Goal: Information Seeking & Learning: Learn about a topic

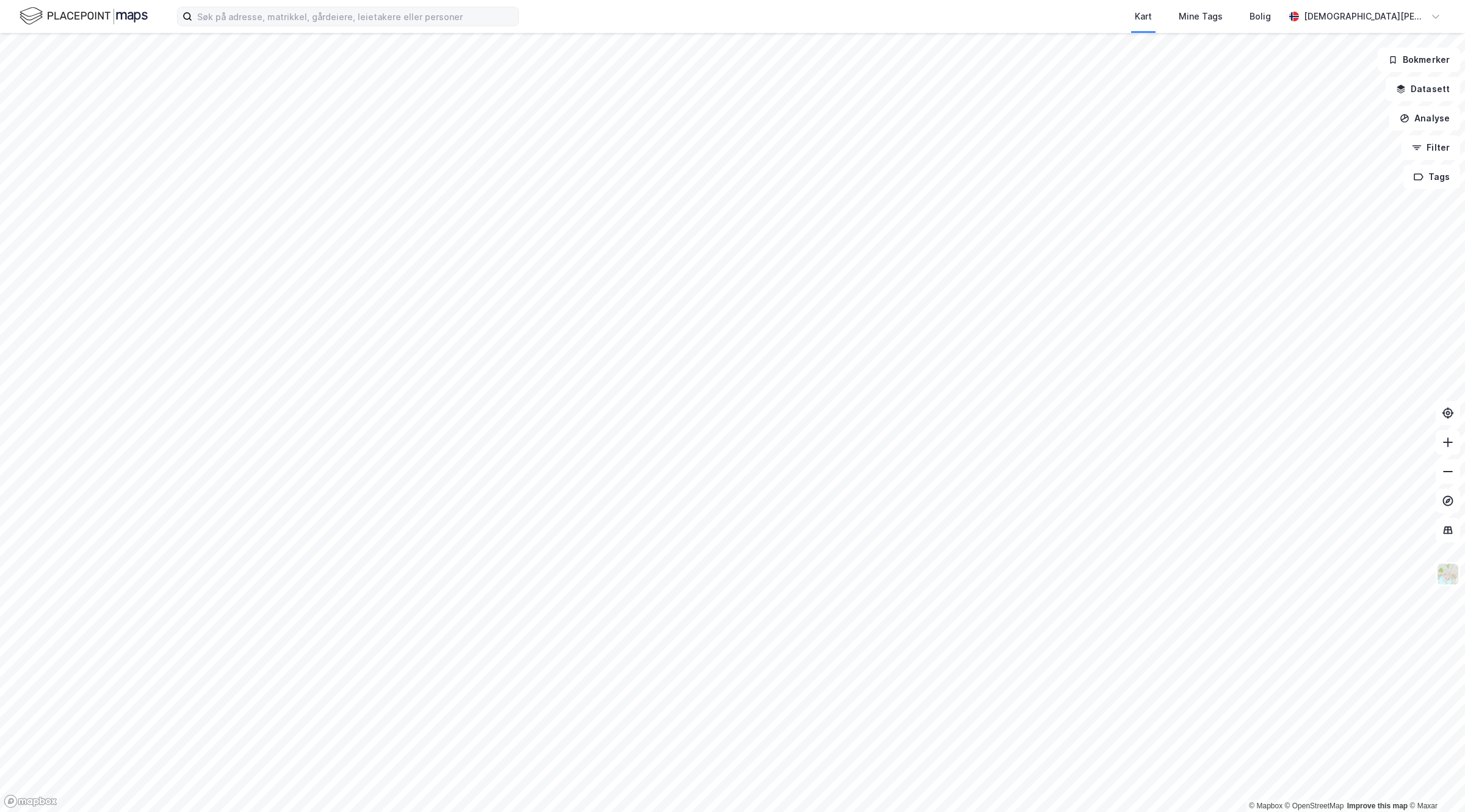
click at [410, 7] on label at bounding box center [348, 16] width 342 height 20
click at [410, 7] on input at bounding box center [355, 16] width 326 height 18
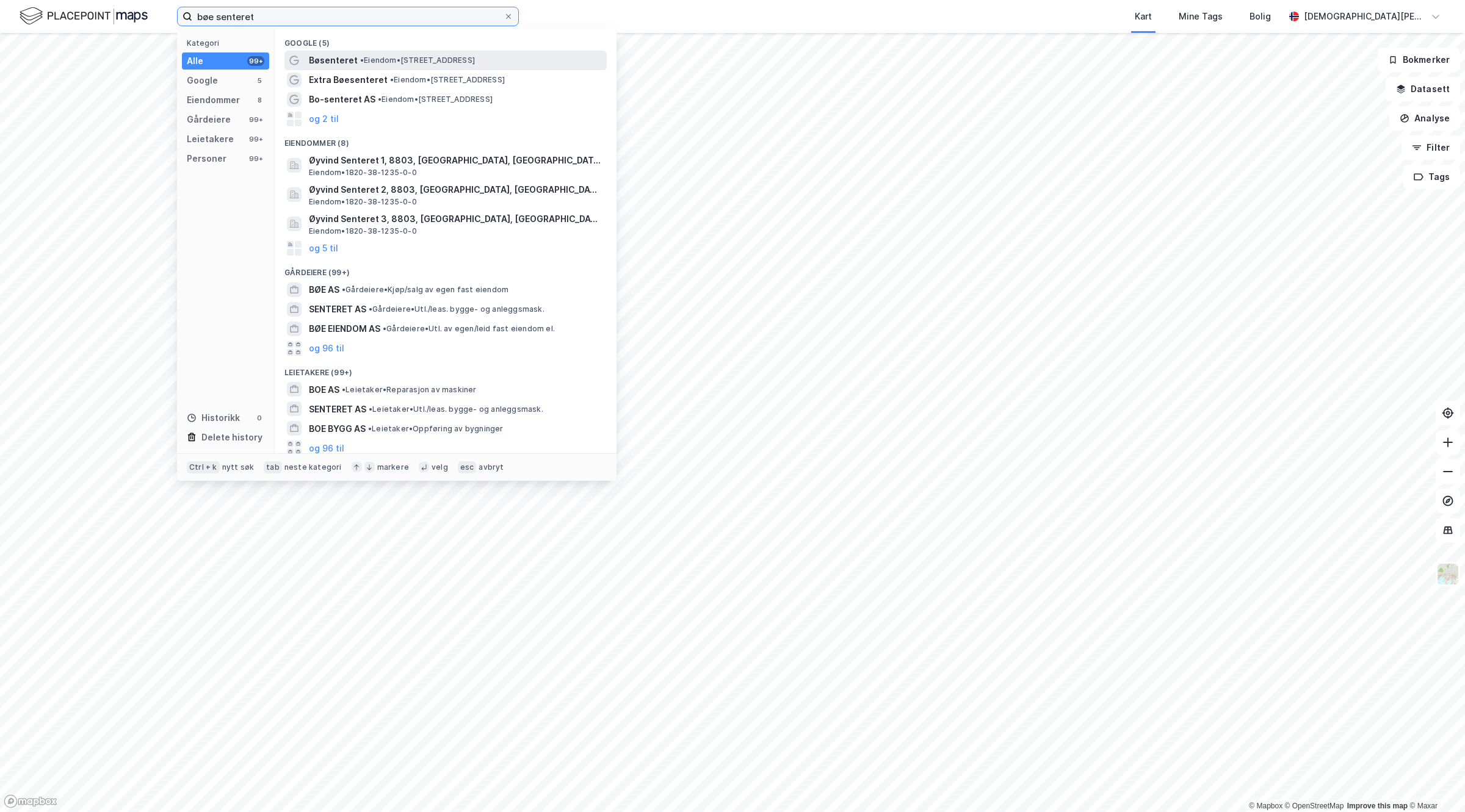
type input "bøe senteret"
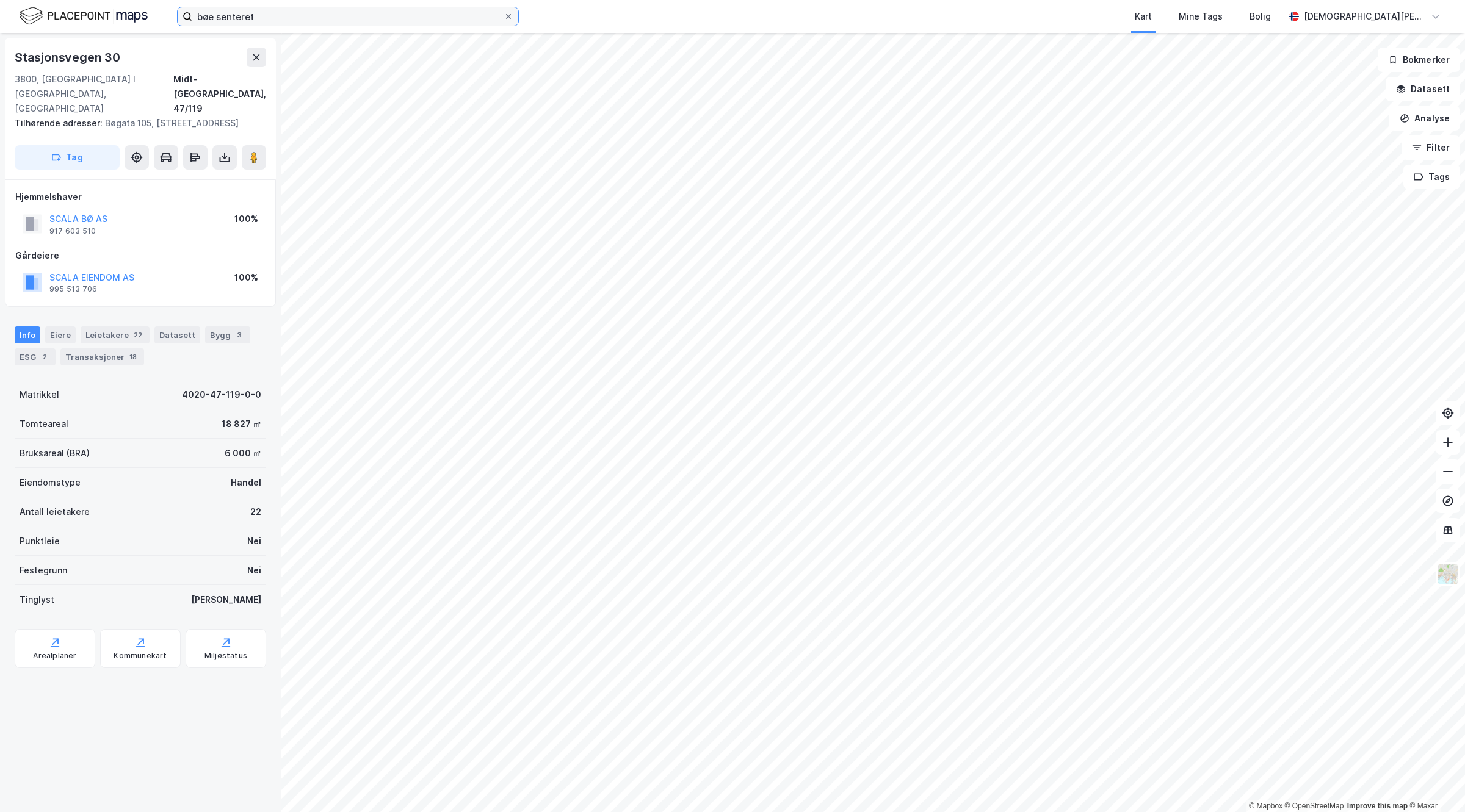
click at [391, 8] on input "bøe senteret" at bounding box center [348, 16] width 312 height 18
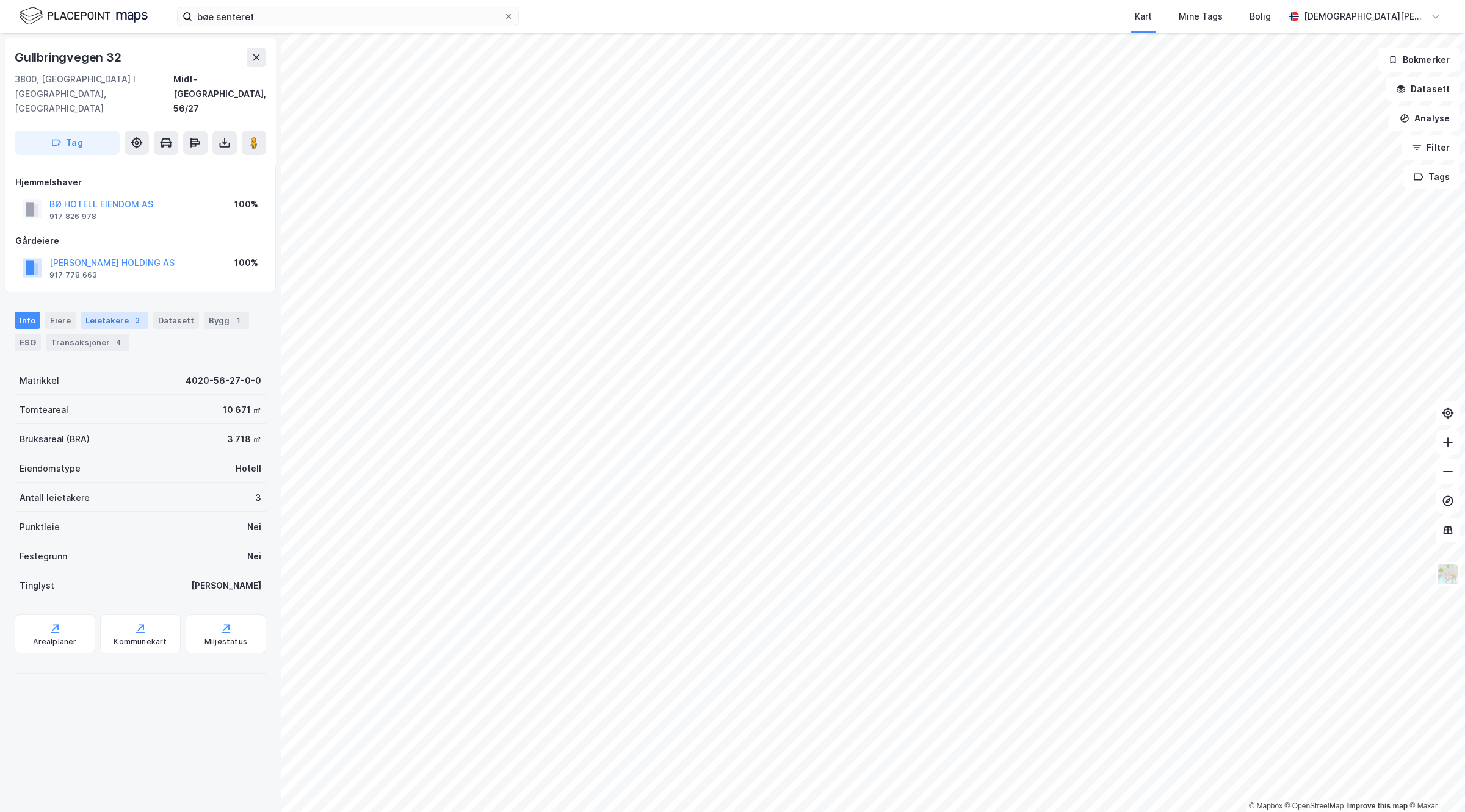
click at [98, 311] on div "Leietakere 3" at bounding box center [114, 320] width 68 height 17
